Goal: Task Accomplishment & Management: Manage account settings

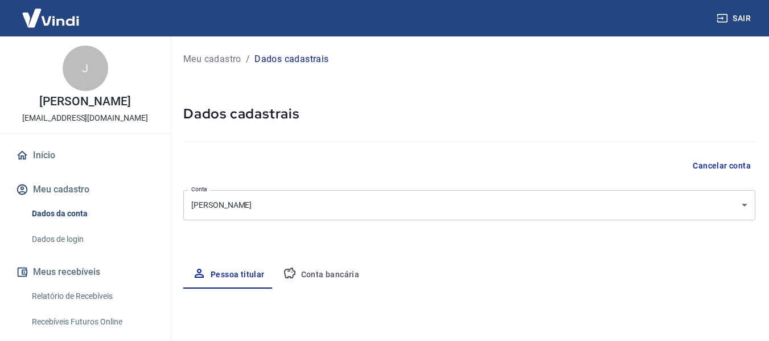
select select "MS"
select select "business"
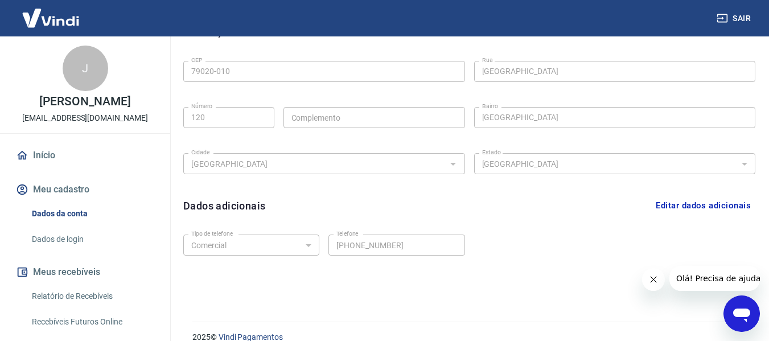
scroll to position [387, 0]
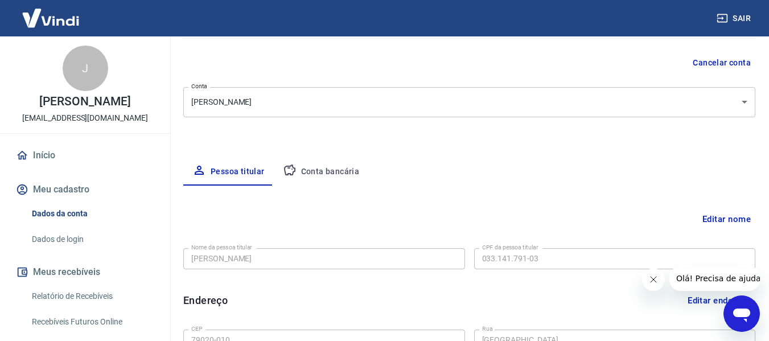
click at [327, 169] on button "Conta bancária" at bounding box center [321, 171] width 95 height 27
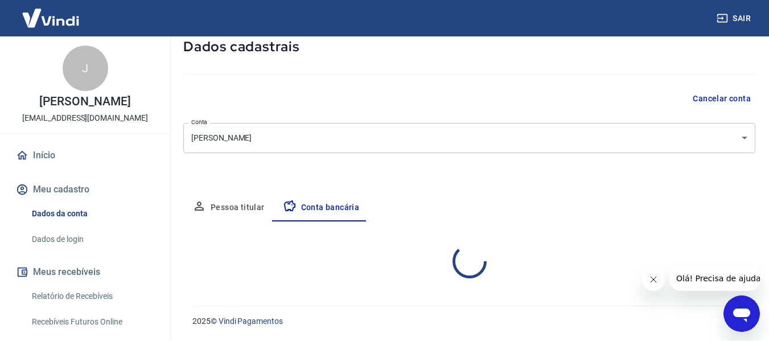
select select "1"
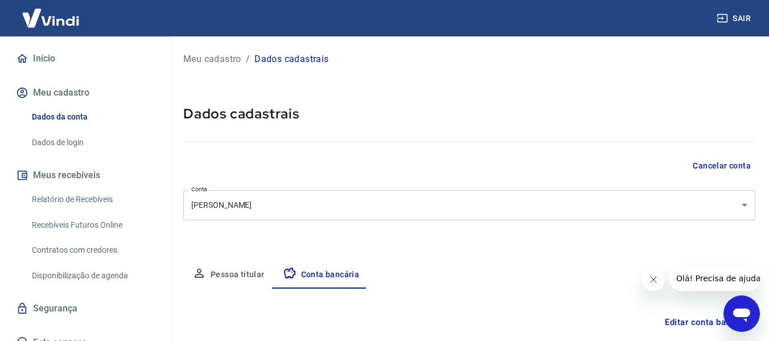
scroll to position [90, 0]
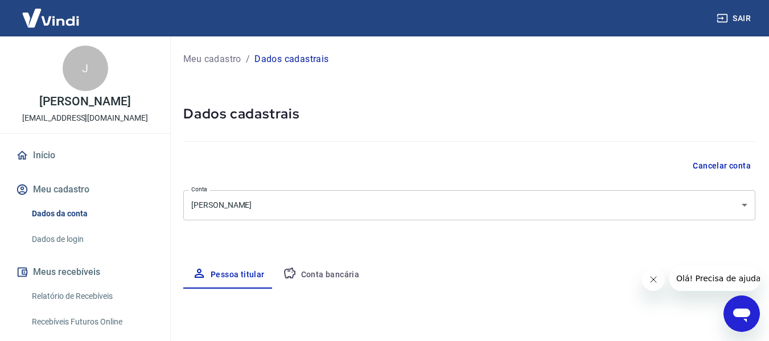
select select "MS"
select select "business"
